Goal: Find contact information: Find contact information

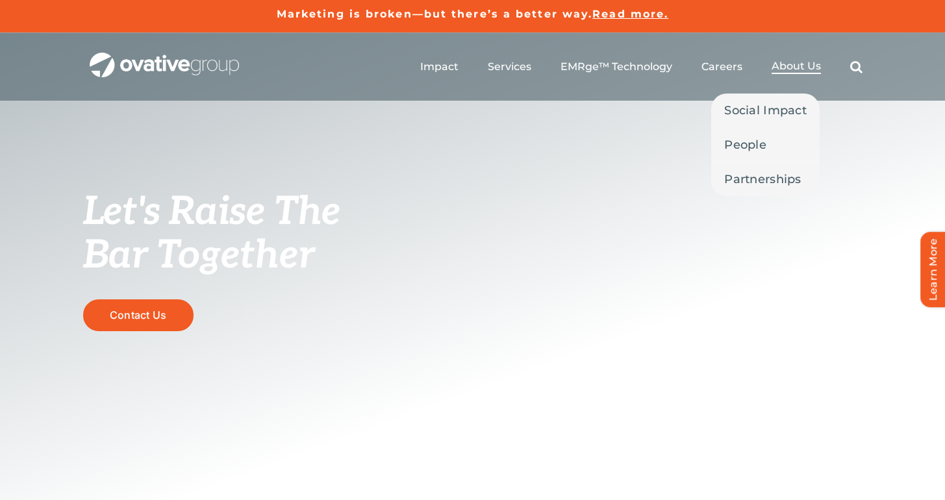
click at [778, 71] on span "About Us" at bounding box center [796, 66] width 49 height 13
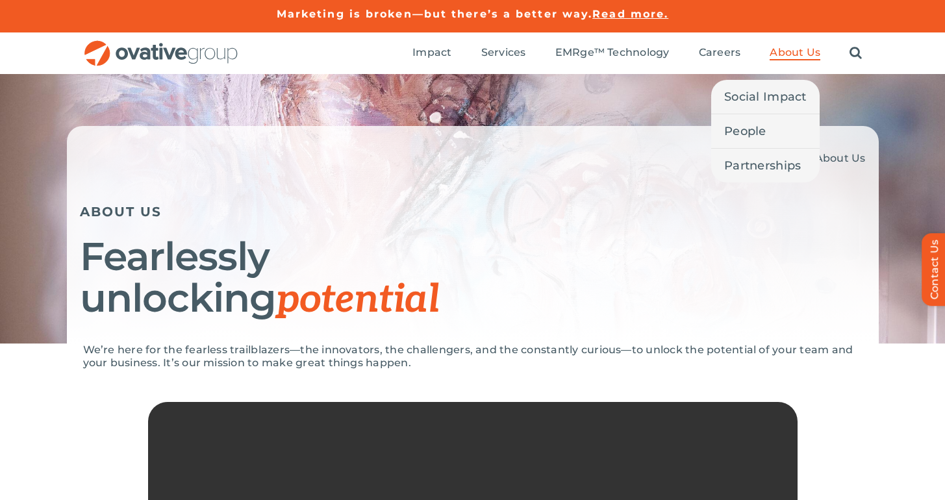
click at [790, 59] on link "About Us" at bounding box center [795, 53] width 51 height 14
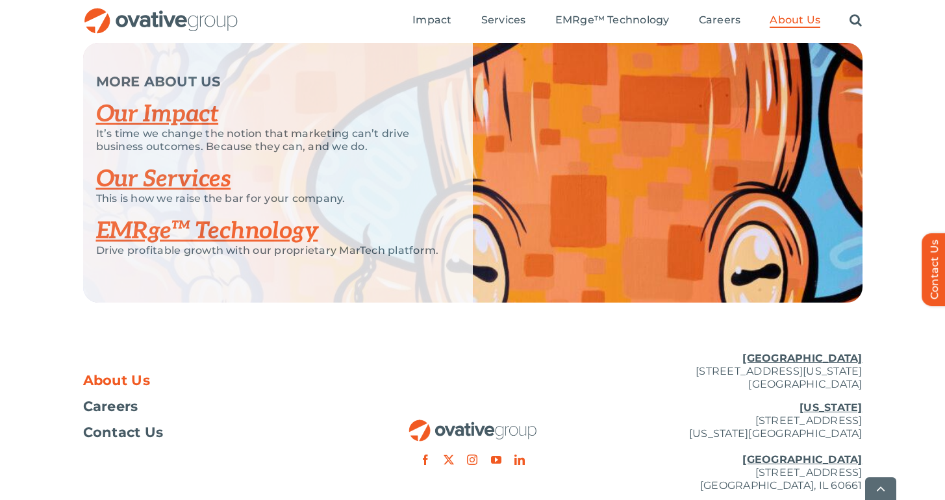
scroll to position [2842, 0]
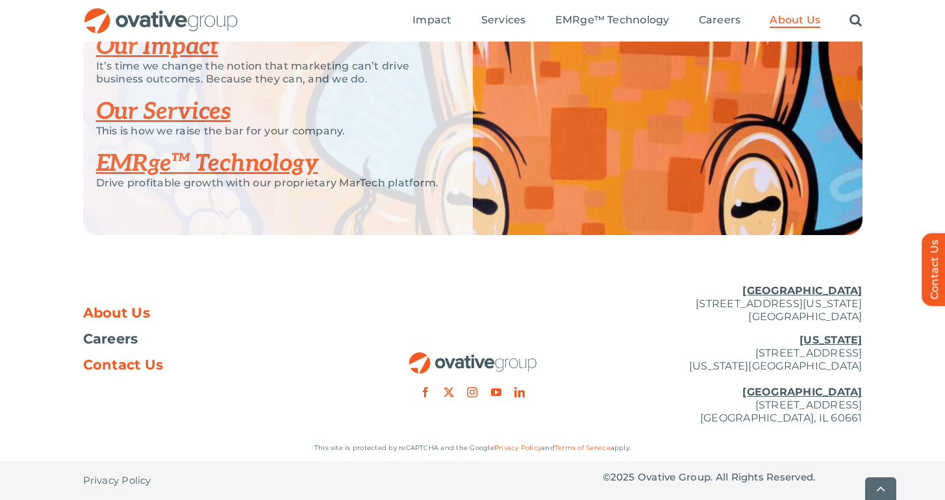
click at [112, 364] on span "Contact Us" at bounding box center [123, 365] width 81 height 13
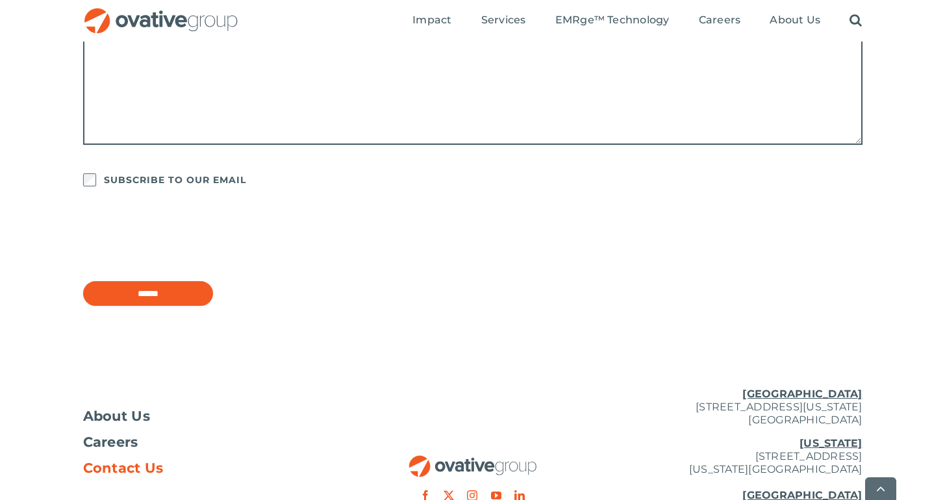
scroll to position [1129, 0]
